Goal: Task Accomplishment & Management: Complete application form

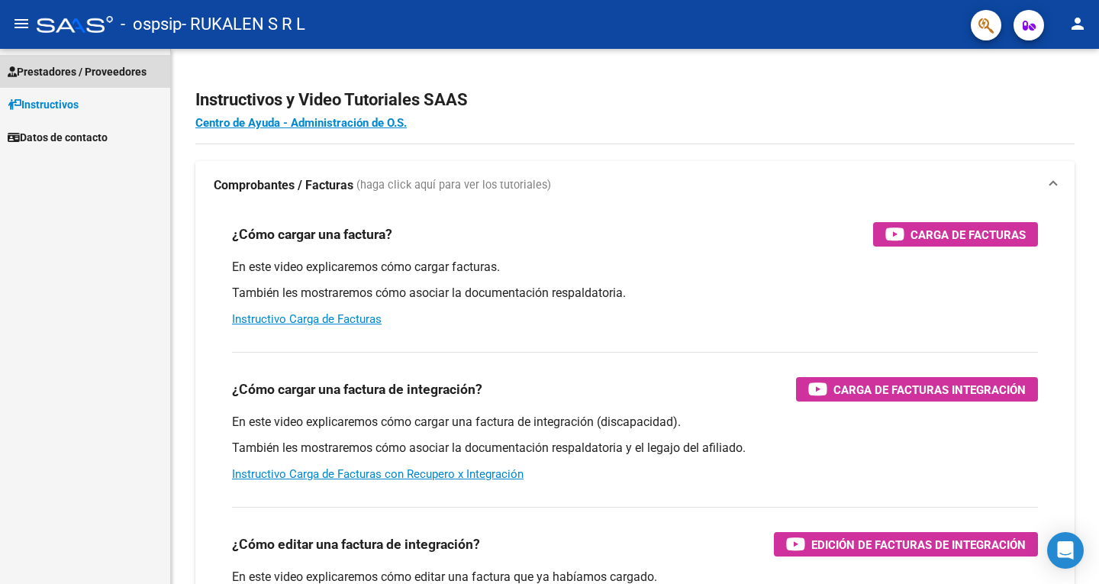
click at [73, 66] on span "Prestadores / Proveedores" at bounding box center [77, 71] width 139 height 17
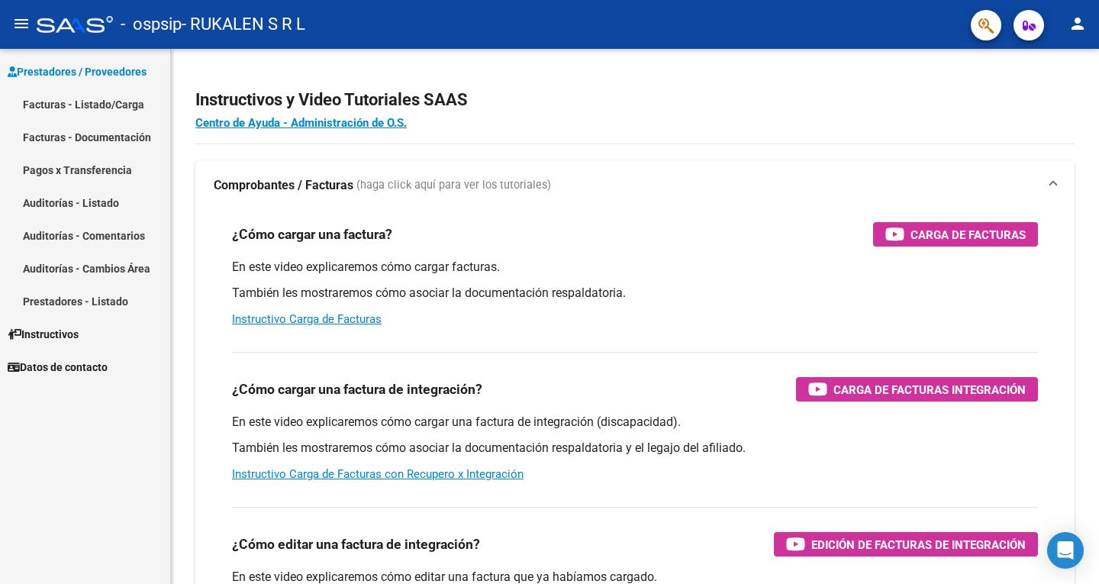
click at [85, 305] on link "Prestadores - Listado" at bounding box center [85, 301] width 170 height 33
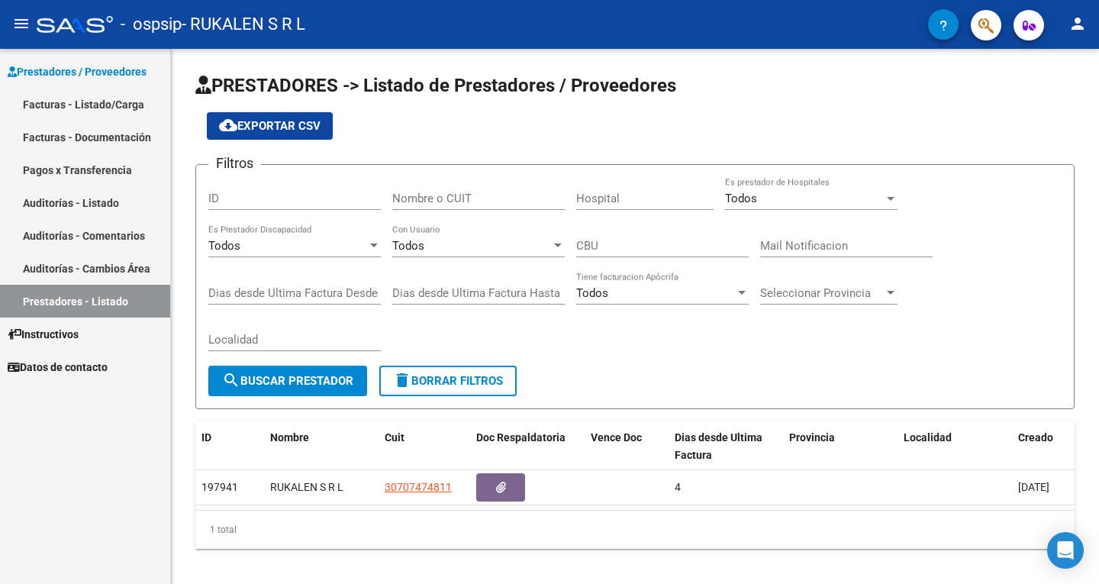
click at [97, 103] on link "Facturas - Listado/Carga" at bounding box center [85, 104] width 170 height 33
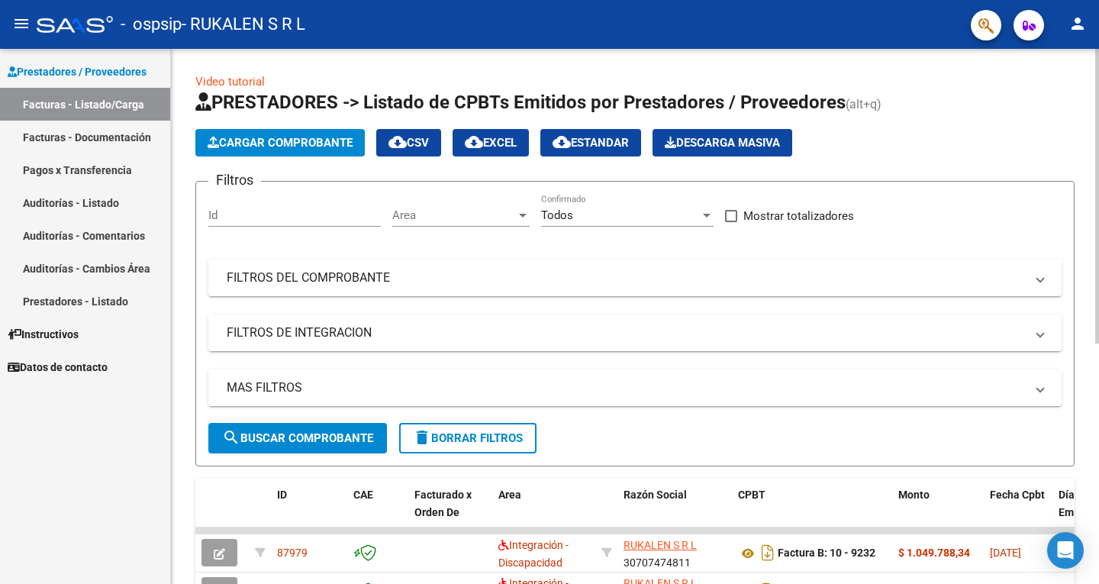
click at [257, 149] on span "Cargar Comprobante" at bounding box center [280, 143] width 145 height 14
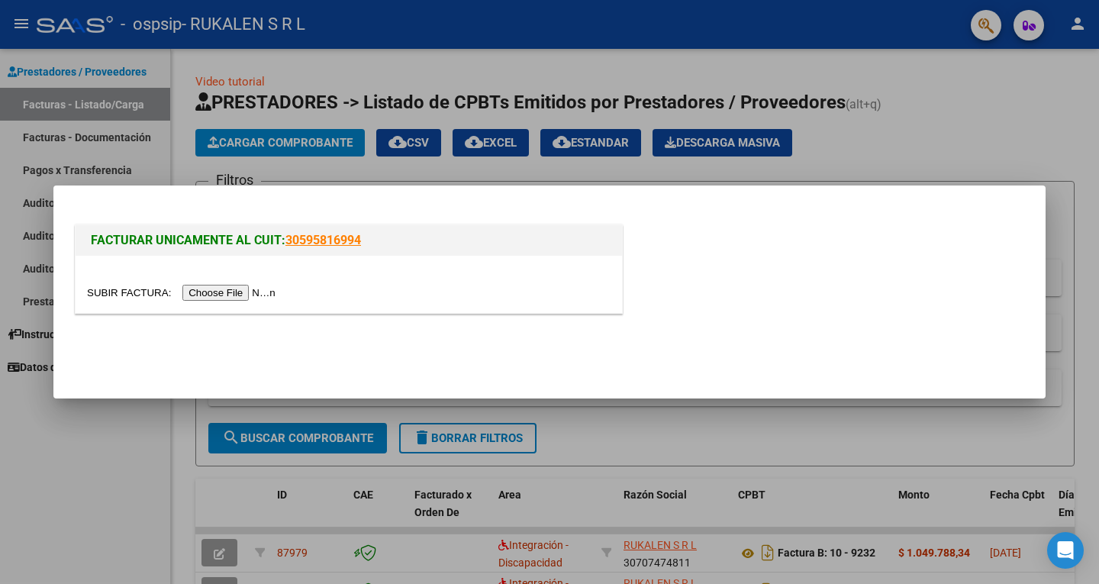
click at [204, 290] on input "file" at bounding box center [183, 293] width 193 height 16
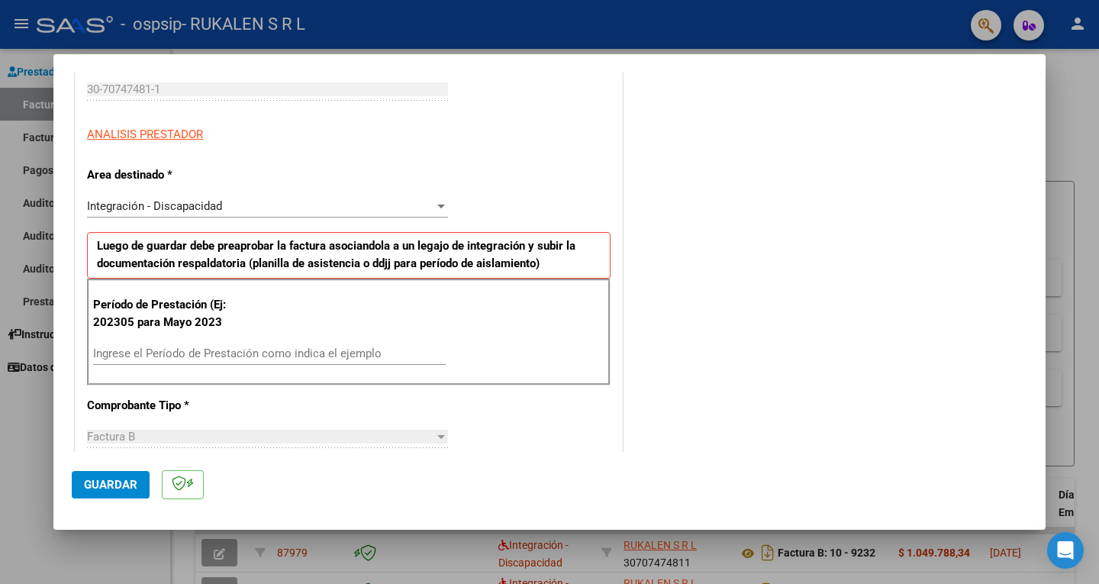
scroll to position [305, 0]
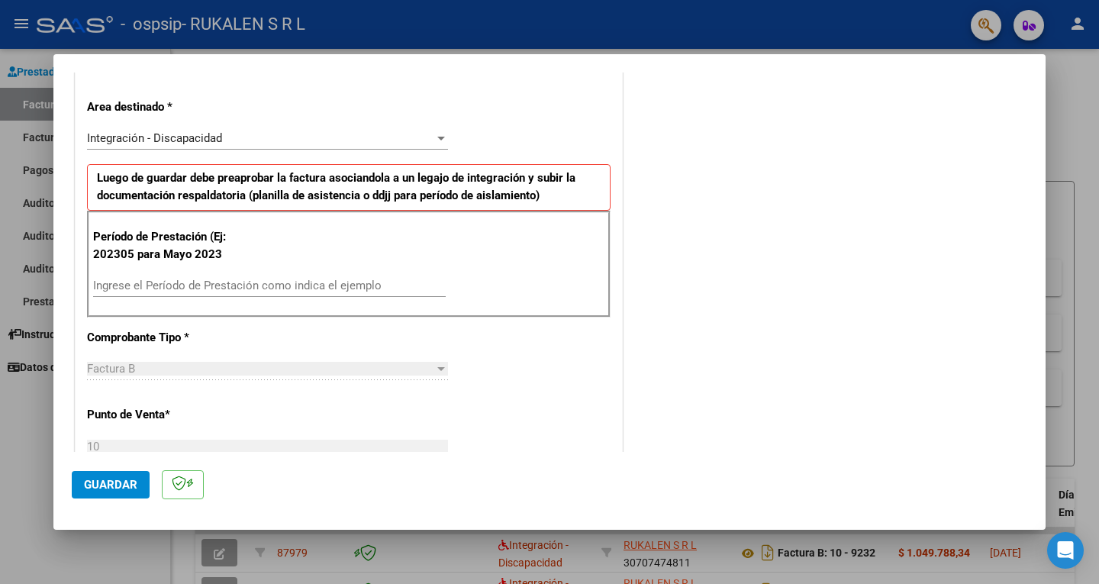
click at [139, 289] on input "Ingrese el Período de Prestación como indica el ejemplo" at bounding box center [269, 286] width 353 height 14
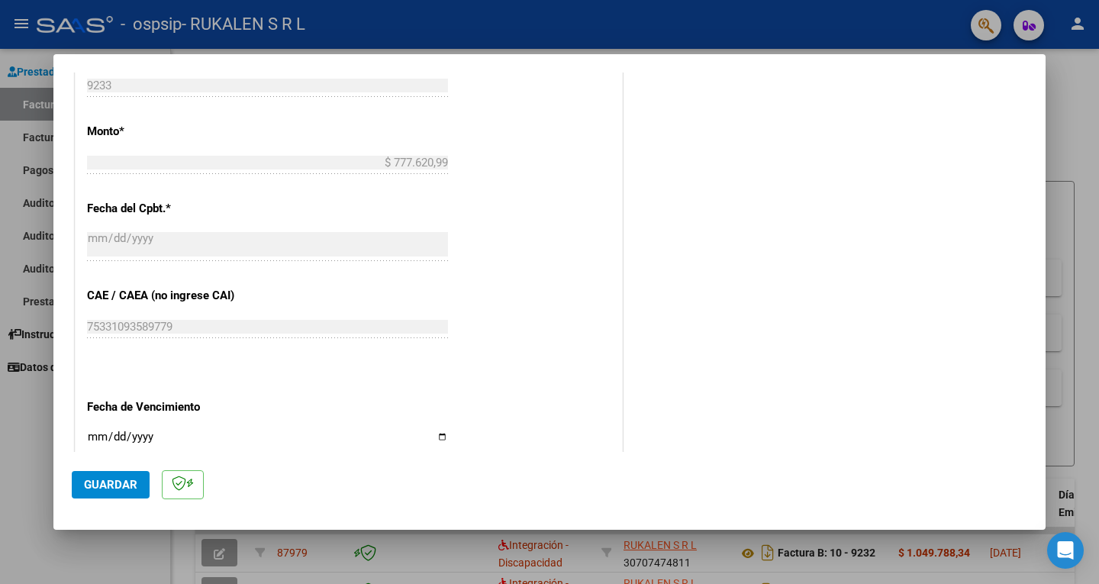
scroll to position [935, 0]
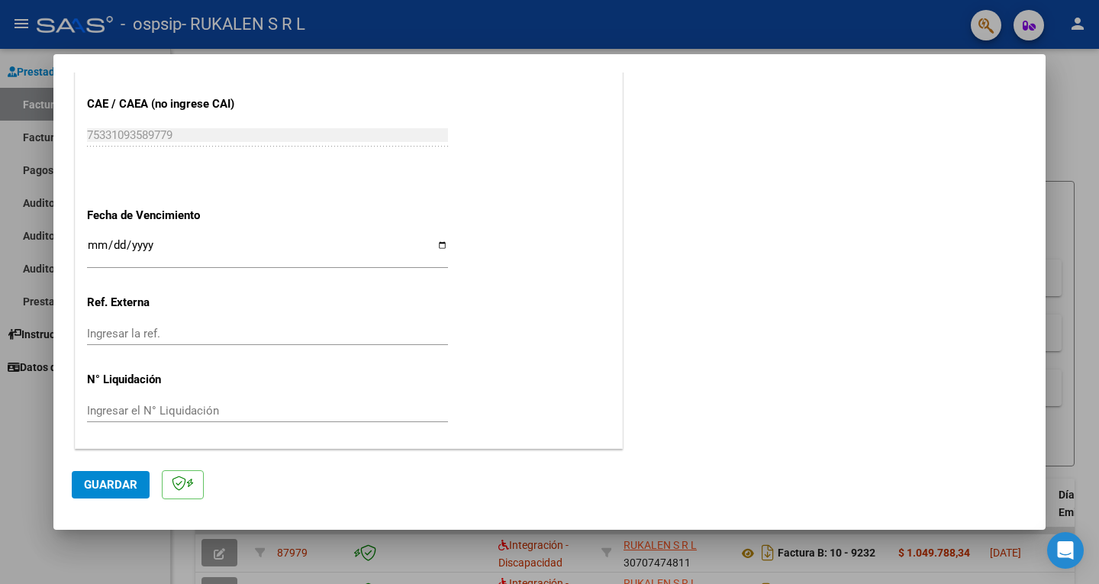
type input "202507"
click at [107, 496] on button "Guardar" at bounding box center [111, 484] width 78 height 27
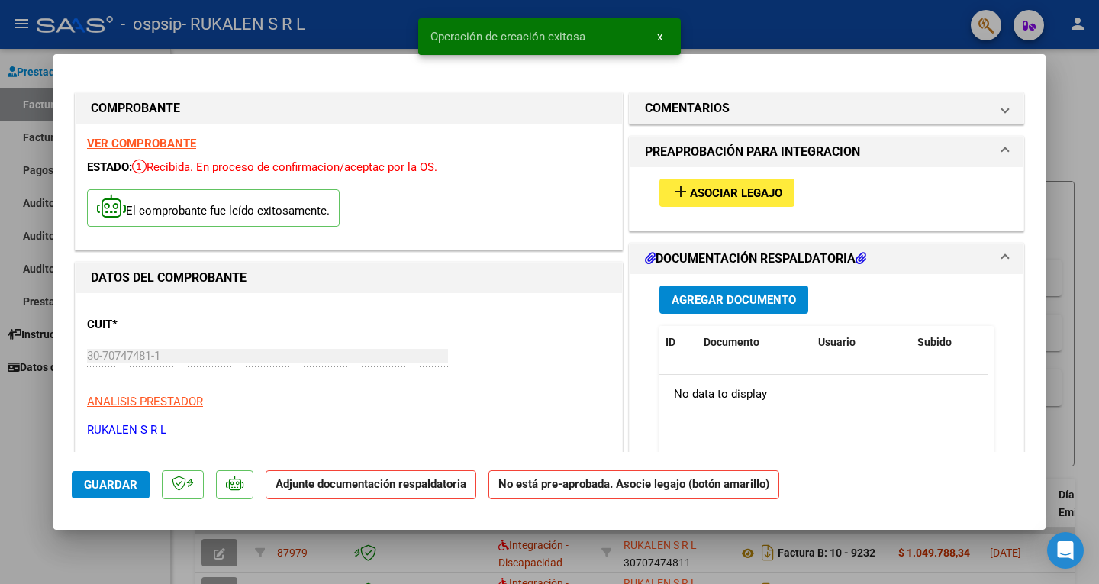
scroll to position [76, 0]
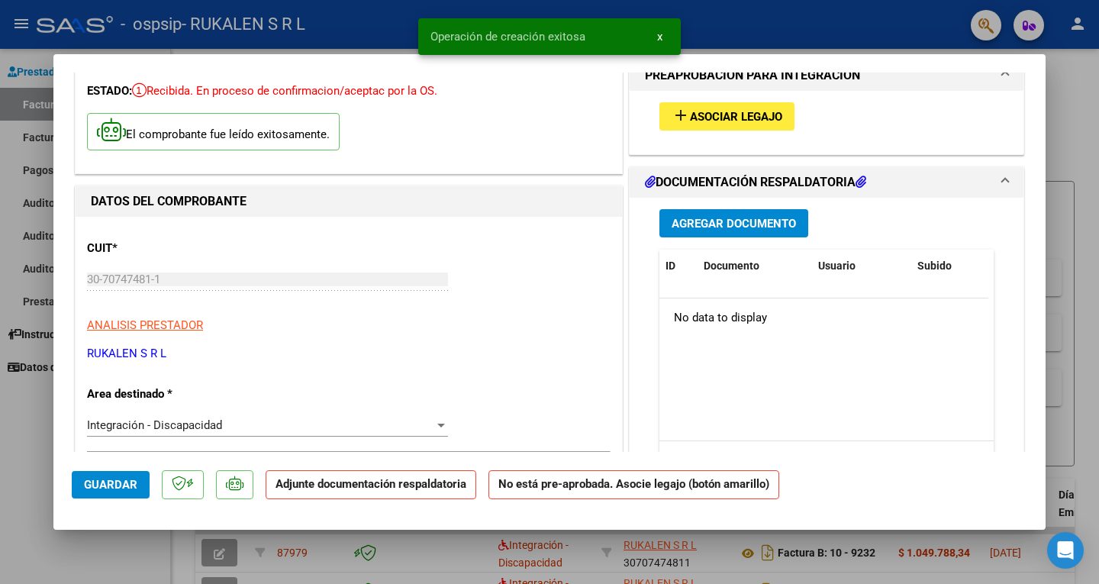
click at [746, 106] on button "add Asociar Legajo" at bounding box center [727, 116] width 135 height 28
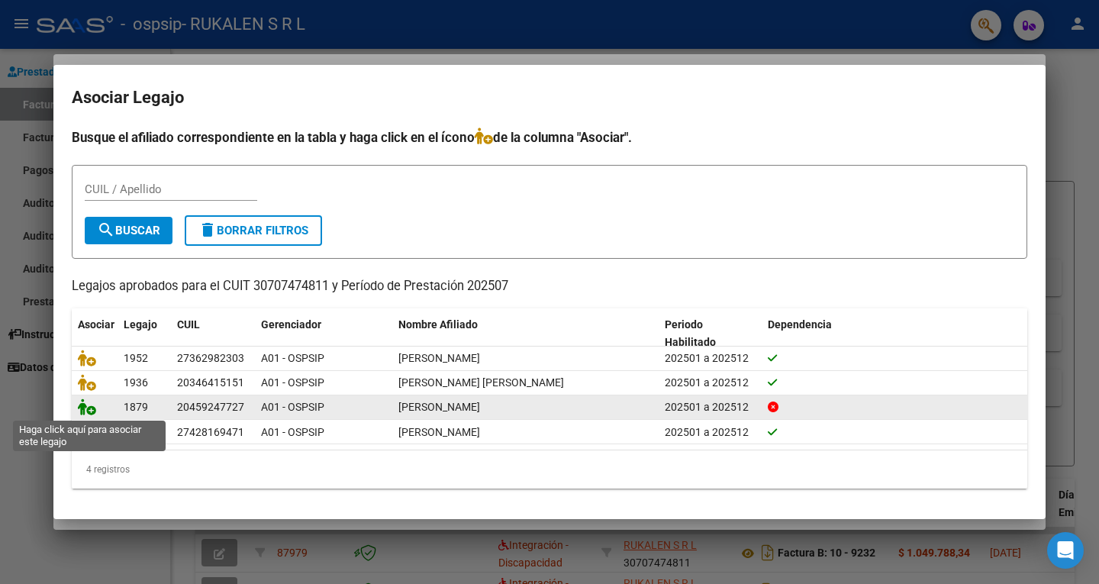
click at [85, 404] on icon at bounding box center [87, 407] width 18 height 17
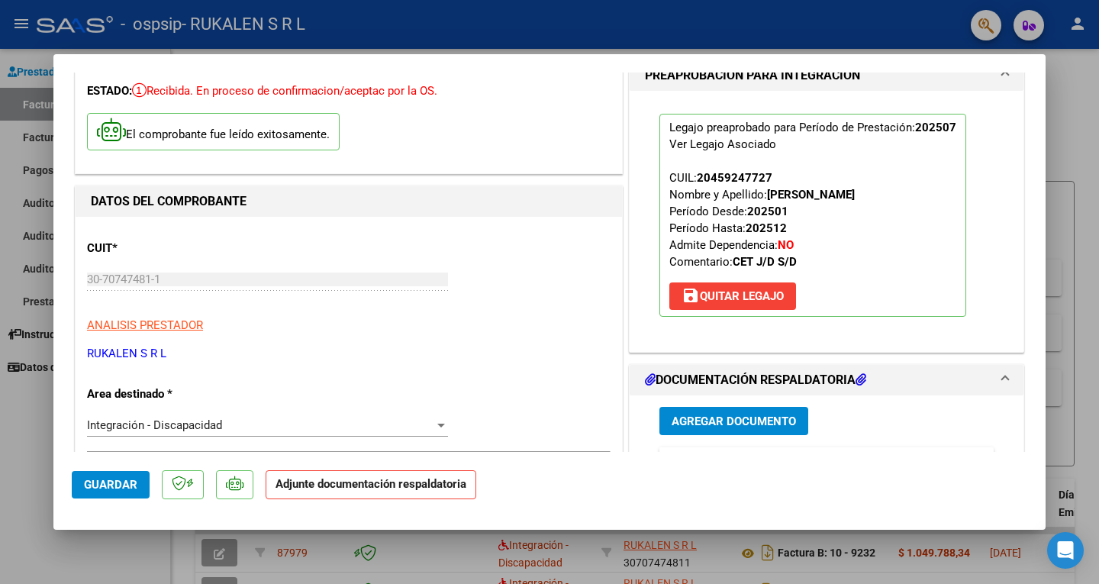
click at [721, 417] on span "Agregar Documento" at bounding box center [734, 422] width 124 height 14
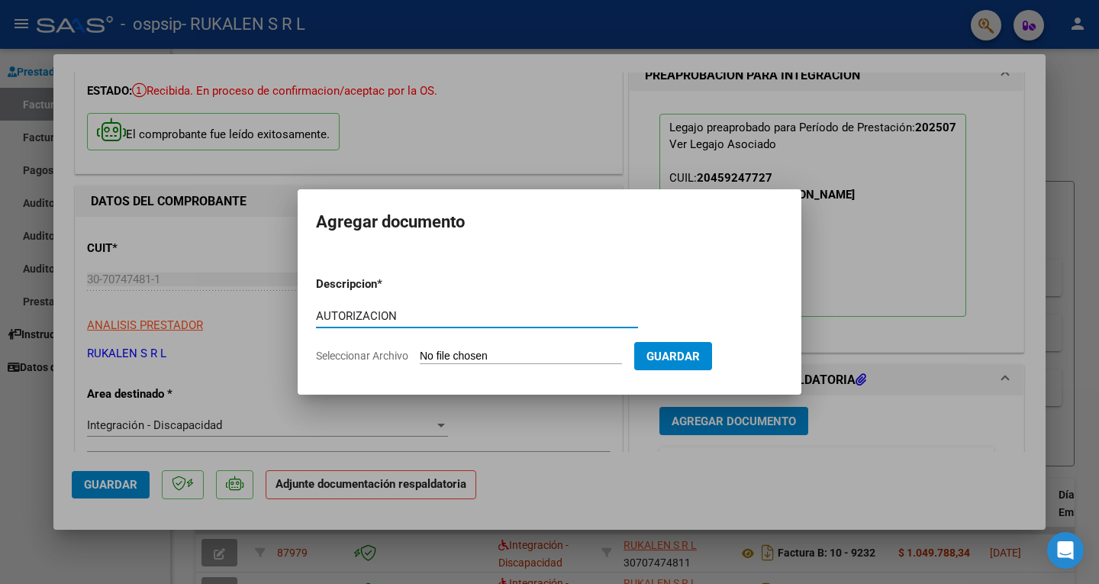
type input "AUTORIZACION"
click at [435, 360] on input "Seleccionar Archivo" at bounding box center [521, 357] width 202 height 15
type input "C:\fakepath\[PERSON_NAME] CET AUTORIZACION 2025 SEGUN RESOLUCION 360 22_firmado…"
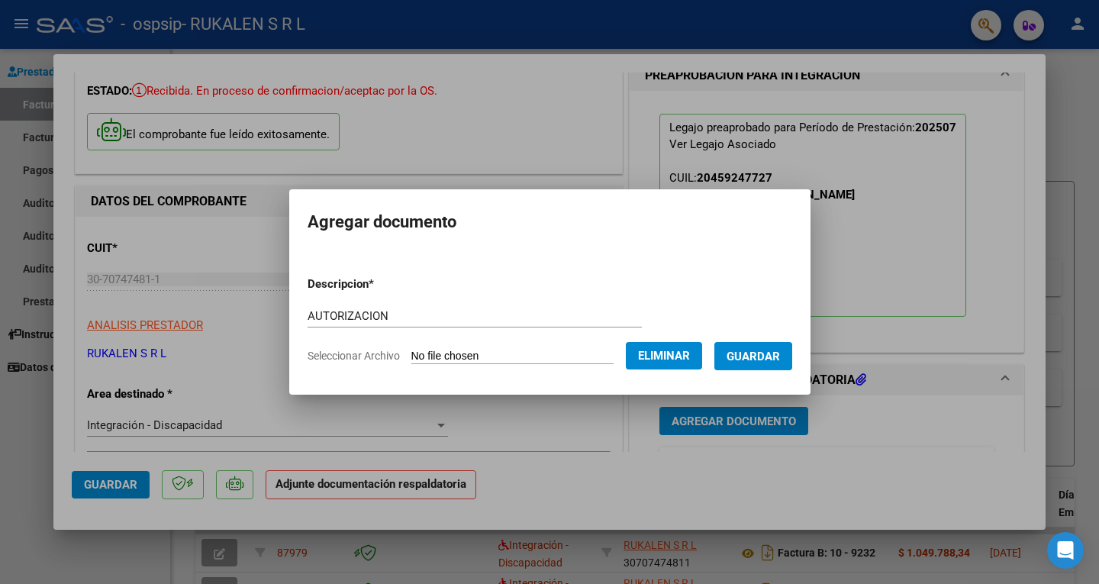
click at [765, 353] on span "Guardar" at bounding box center [753, 357] width 53 height 14
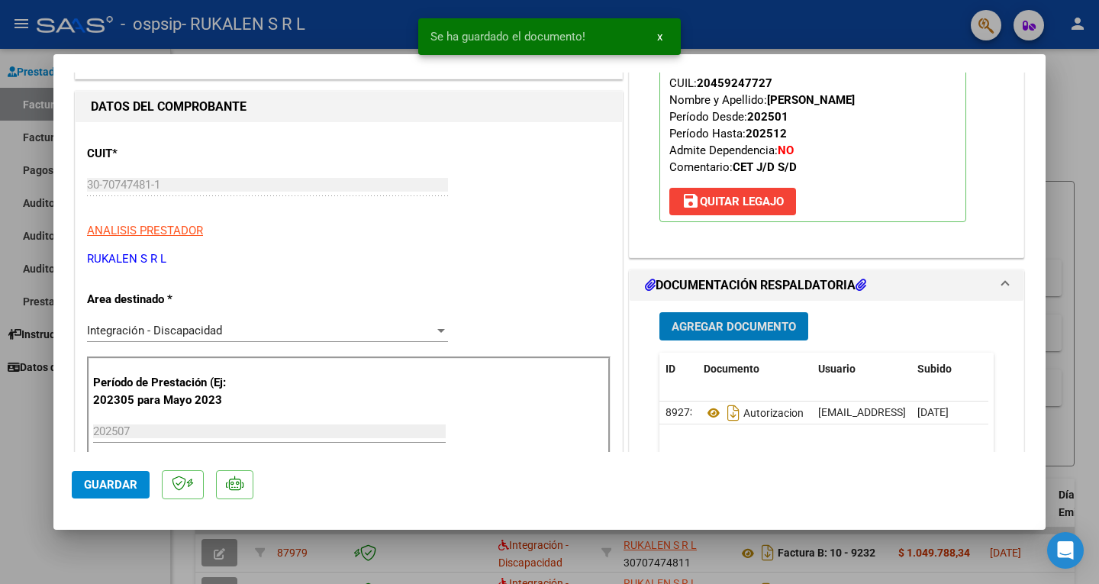
scroll to position [305, 0]
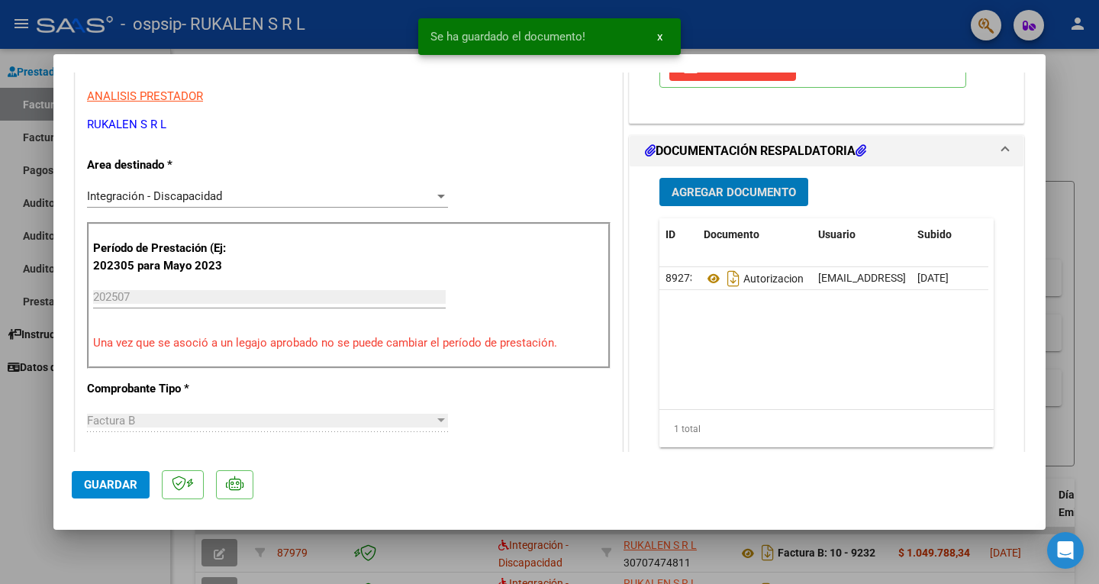
click at [705, 194] on span "Agregar Documento" at bounding box center [734, 193] width 124 height 14
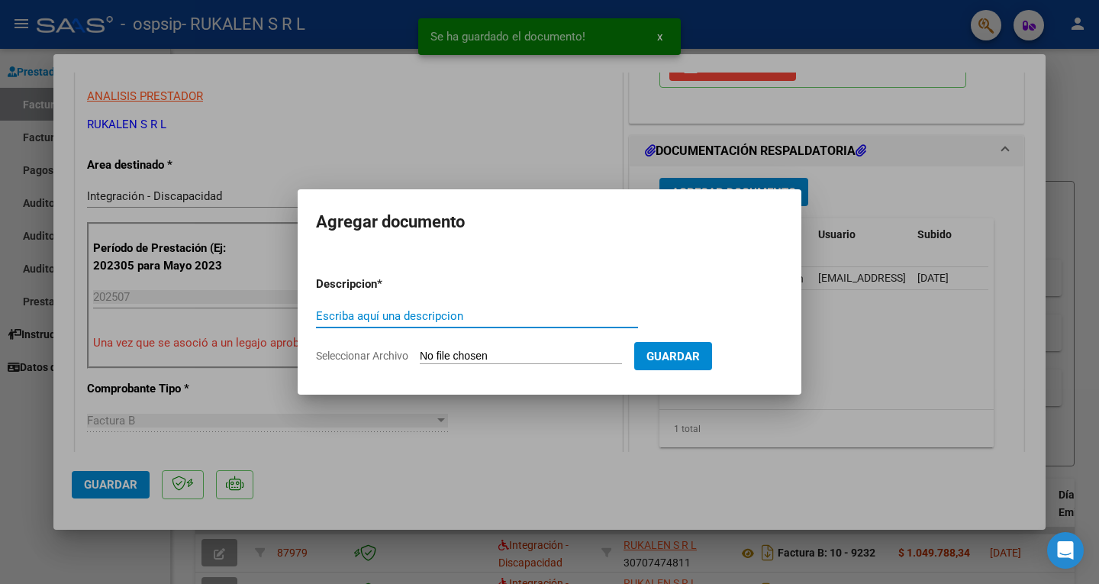
click at [348, 314] on input "Escriba aquí una descripcion" at bounding box center [477, 316] width 322 height 14
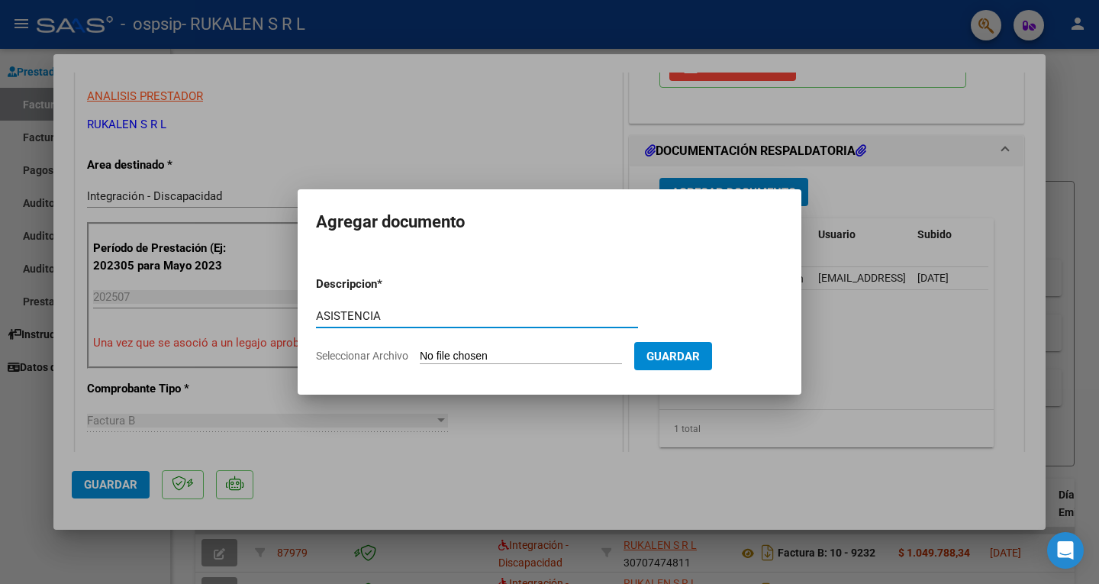
type input "ASISTENCIA"
click at [451, 353] on input "Seleccionar Archivo" at bounding box center [521, 357] width 202 height 15
type input "C:\fakepath\[PERSON_NAME] ASISTENCIA JULIO.pdf"
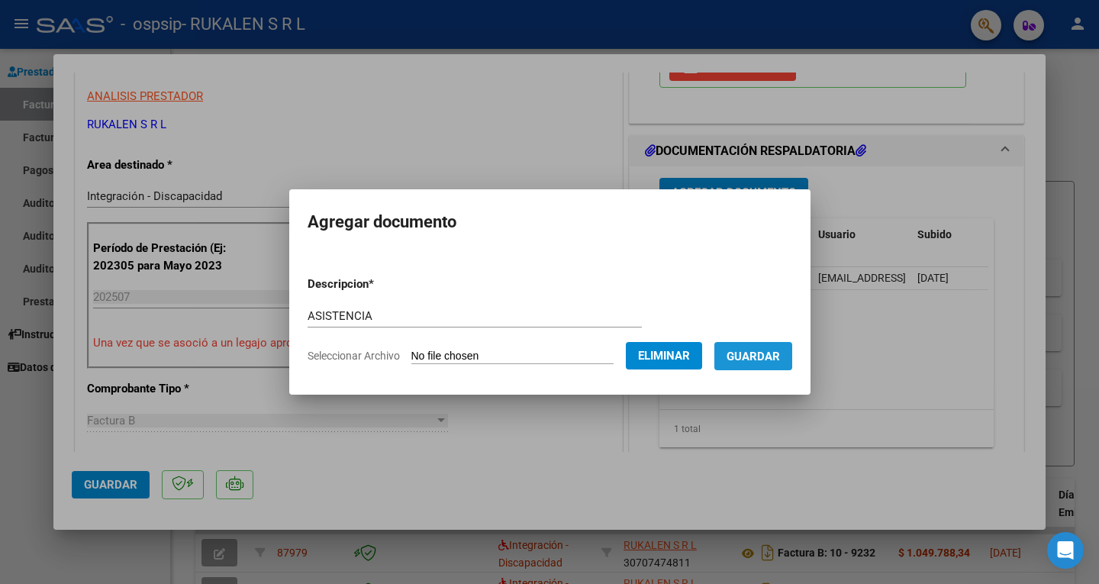
click at [780, 356] on span "Guardar" at bounding box center [753, 357] width 53 height 14
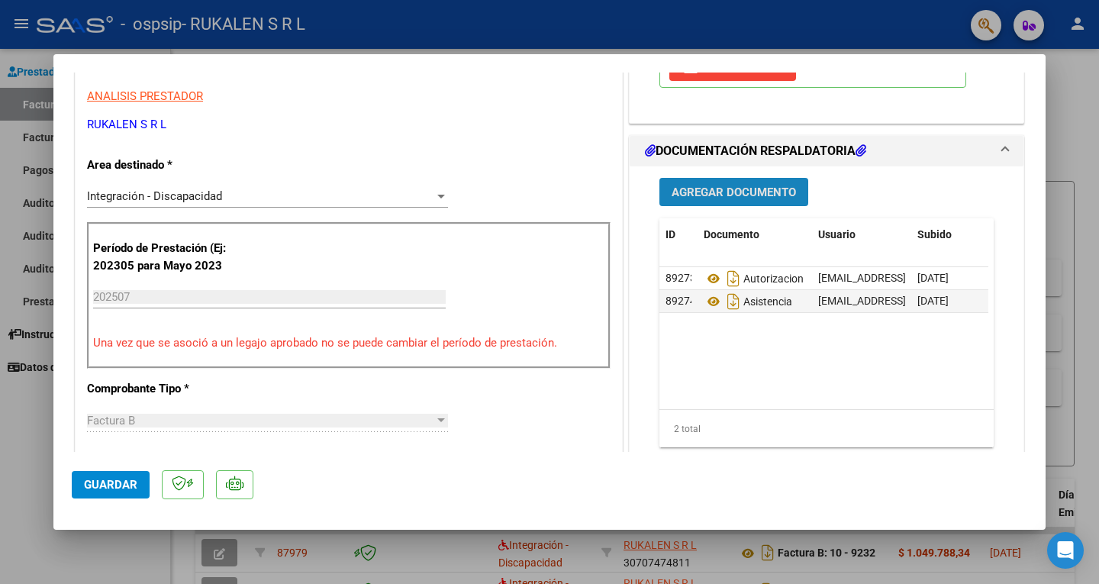
click at [751, 195] on span "Agregar Documento" at bounding box center [734, 193] width 124 height 14
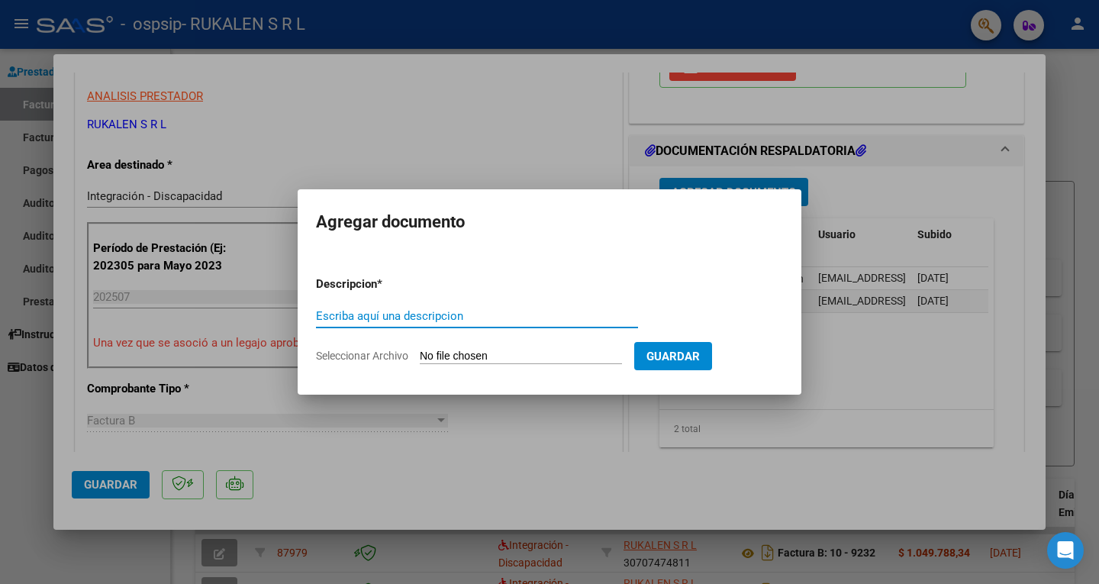
click at [372, 318] on input "Escriba aquí una descripcion" at bounding box center [477, 316] width 322 height 14
type input "AFIP"
click at [434, 353] on input "Seleccionar Archivo" at bounding box center [521, 357] width 202 height 15
type input "C:\fakepath\AFIP.pdf"
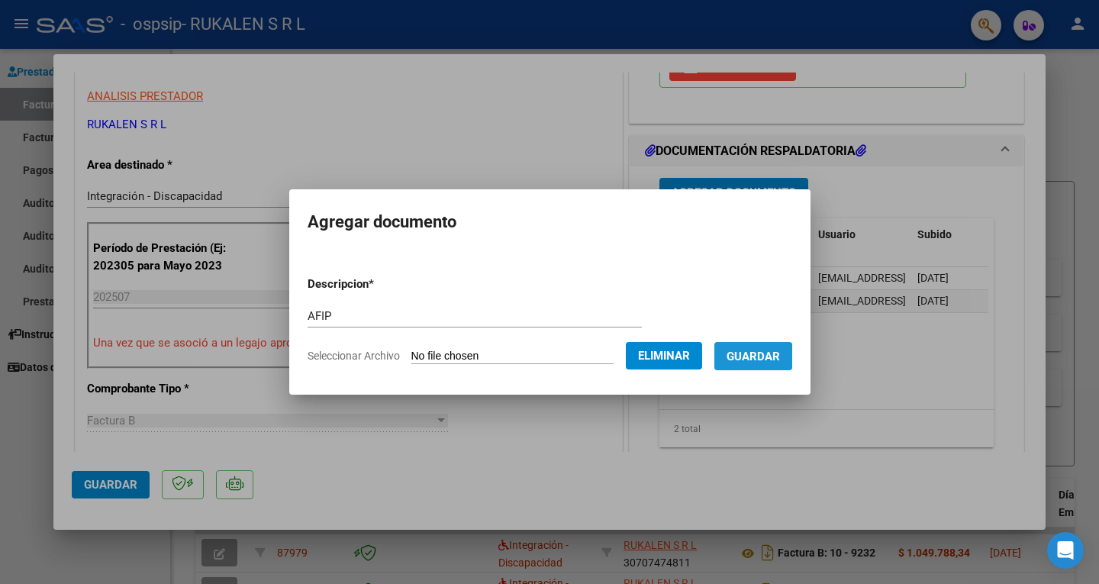
click at [766, 360] on span "Guardar" at bounding box center [753, 357] width 53 height 14
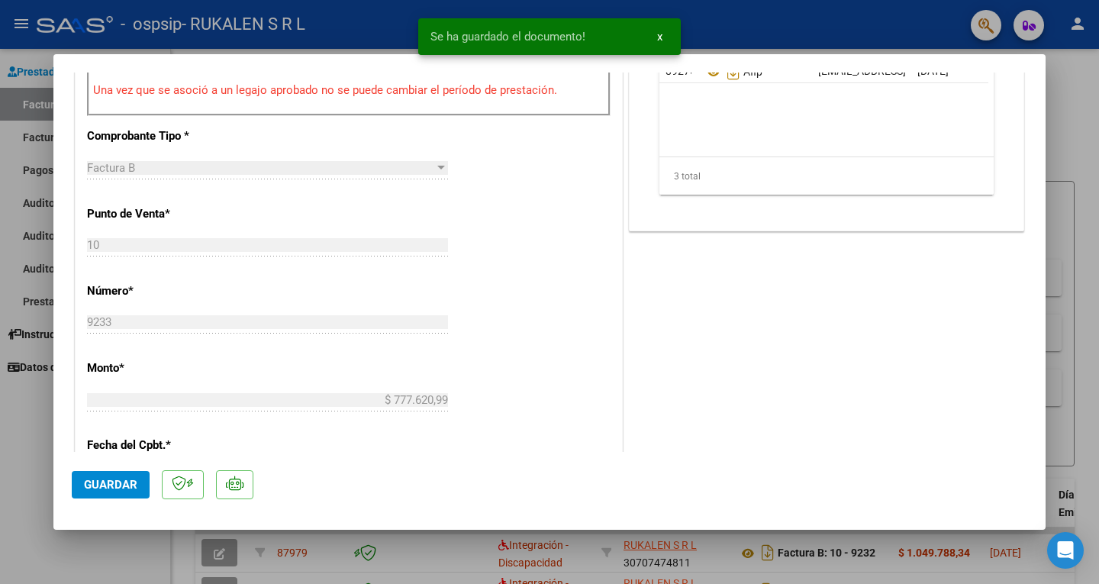
scroll to position [611, 0]
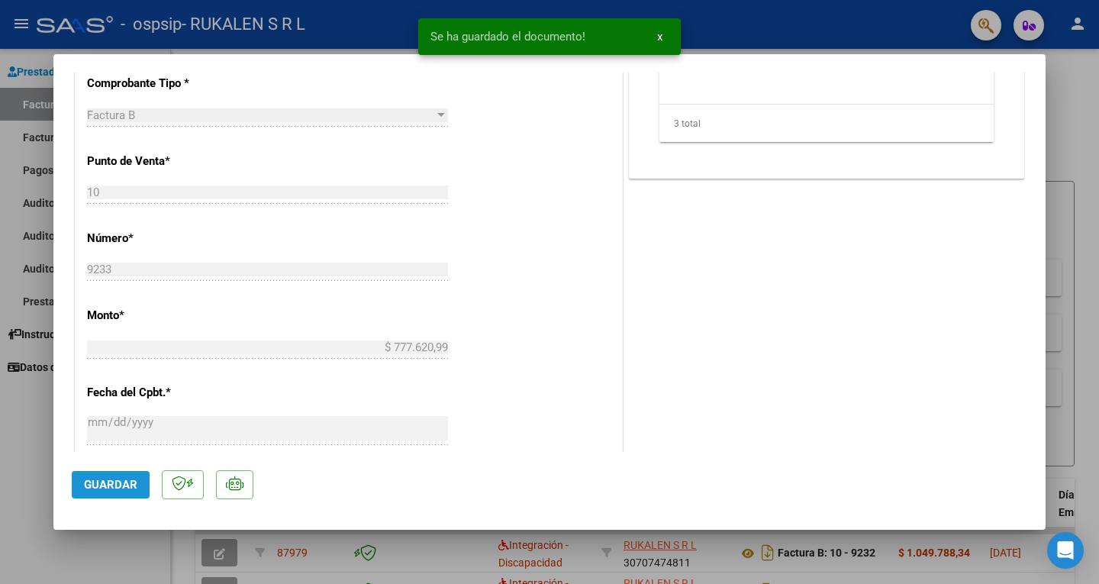
click at [111, 475] on button "Guardar" at bounding box center [111, 484] width 78 height 27
click at [774, 25] on div at bounding box center [549, 292] width 1099 height 584
type input "$ 0,00"
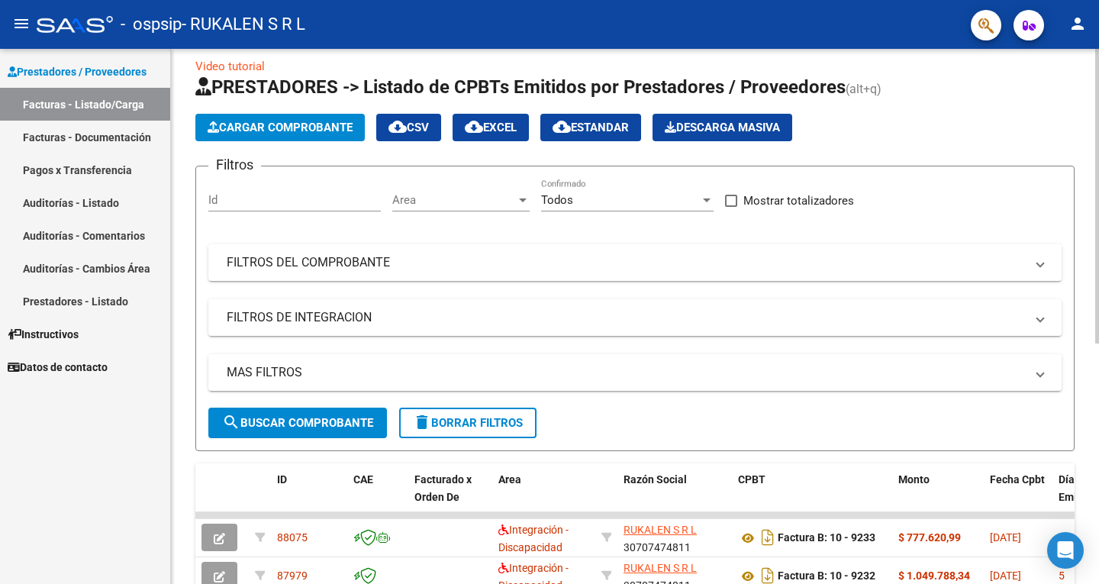
scroll to position [0, 0]
